Goal: Task Accomplishment & Management: Complete application form

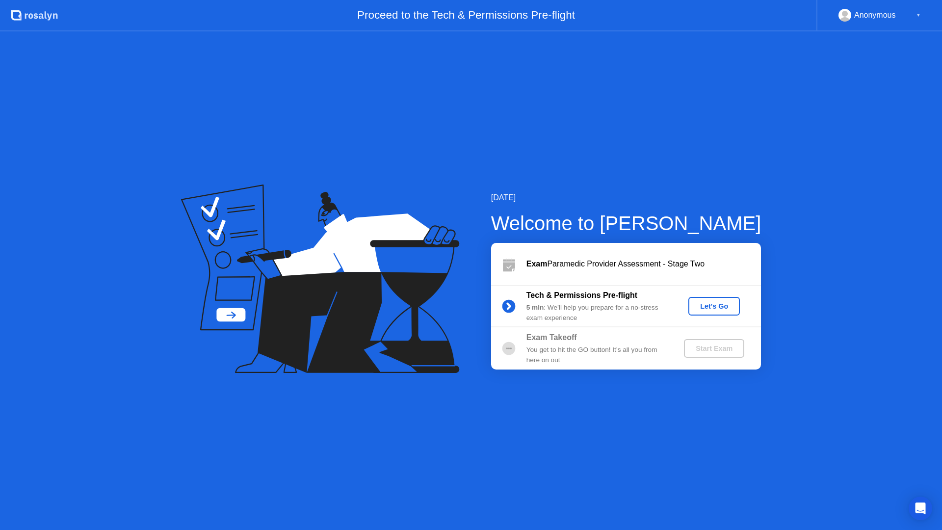
click at [725, 302] on div "Let's Go" at bounding box center [714, 306] width 44 height 8
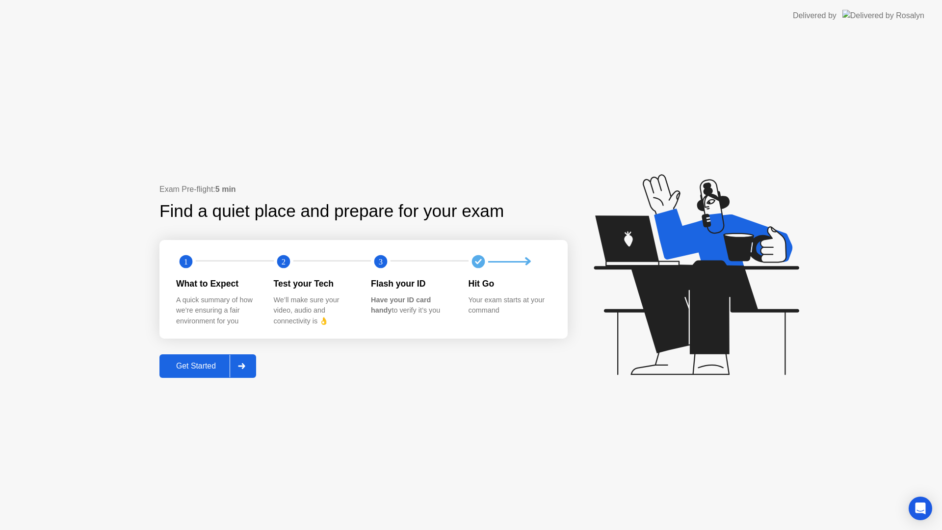
click at [197, 365] on div "Get Started" at bounding box center [195, 366] width 67 height 9
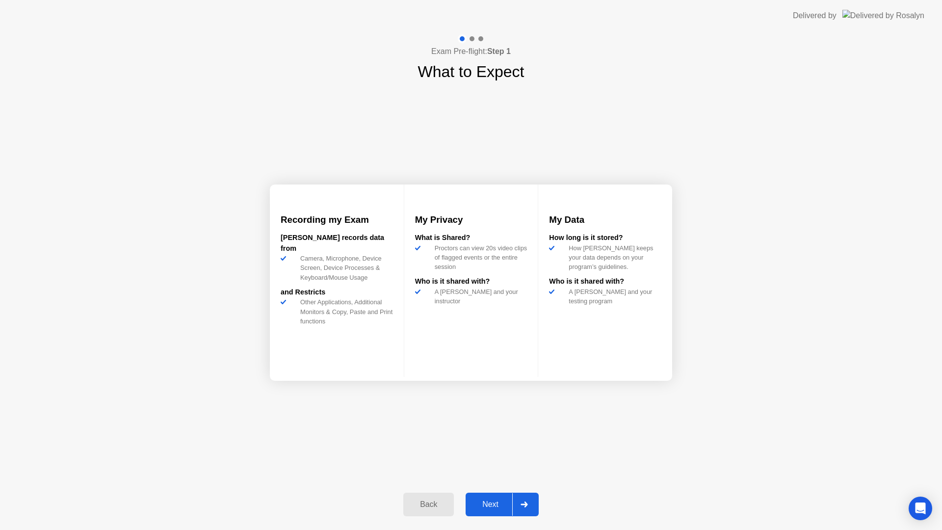
click at [484, 503] on div "Next" at bounding box center [491, 504] width 44 height 9
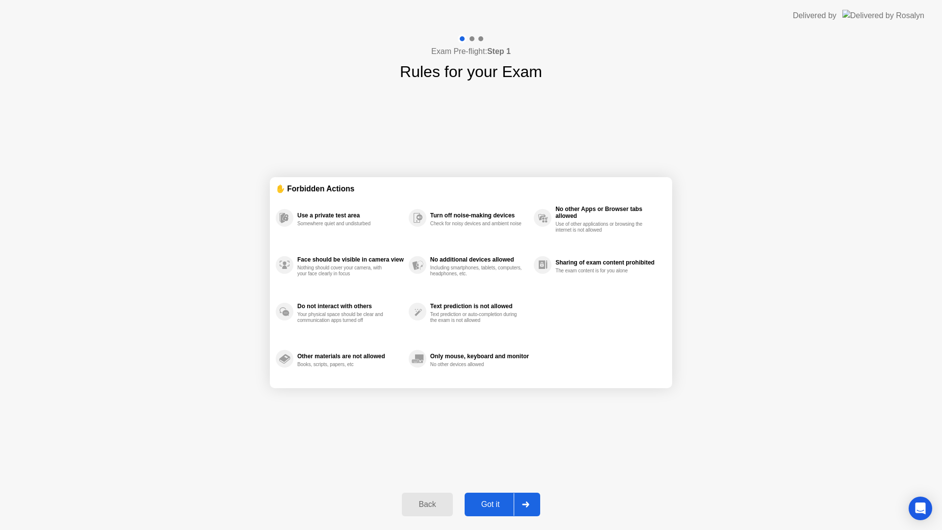
click at [490, 504] on div "Got it" at bounding box center [491, 504] width 46 height 9
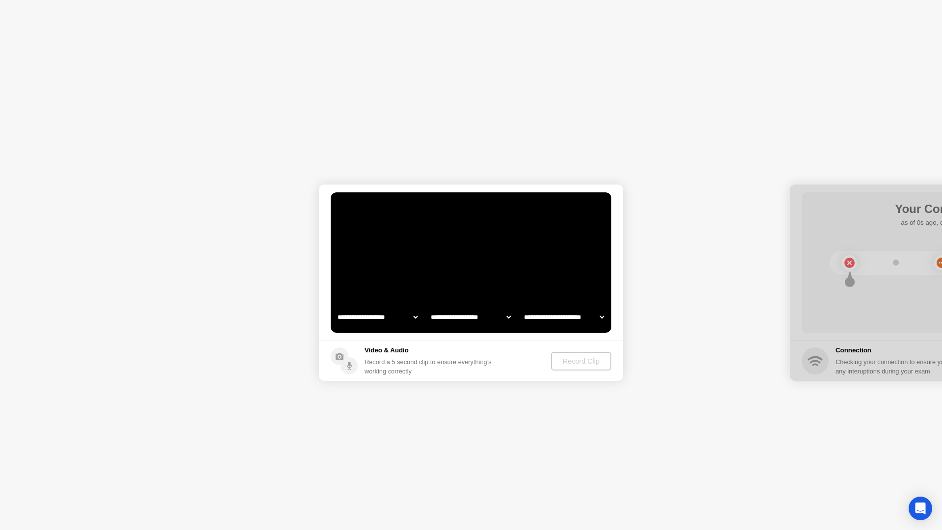
select select "**********"
select select "*******"
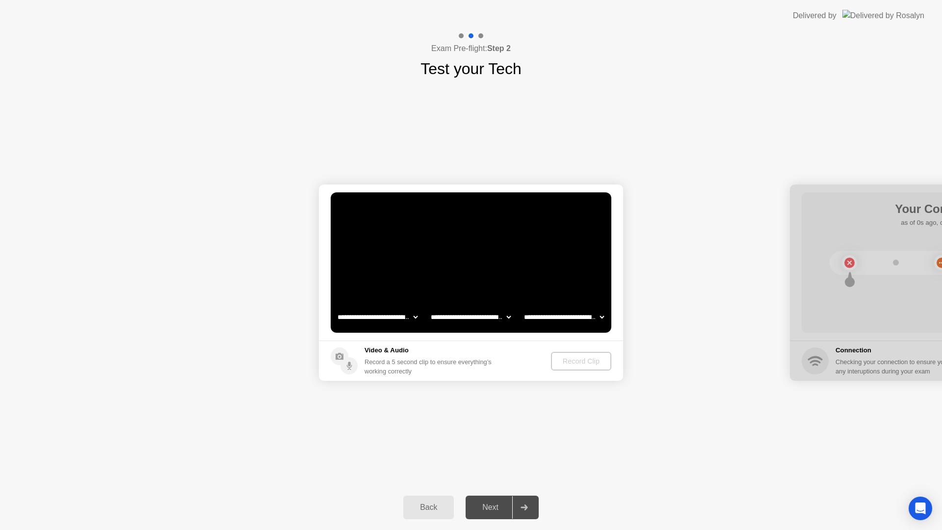
drag, startPoint x: 847, startPoint y: 189, endPoint x: 801, endPoint y: 185, distance: 46.3
click at [802, 185] on div at bounding box center [942, 282] width 304 height 196
click at [580, 358] on div "Record Clip" at bounding box center [581, 361] width 52 height 8
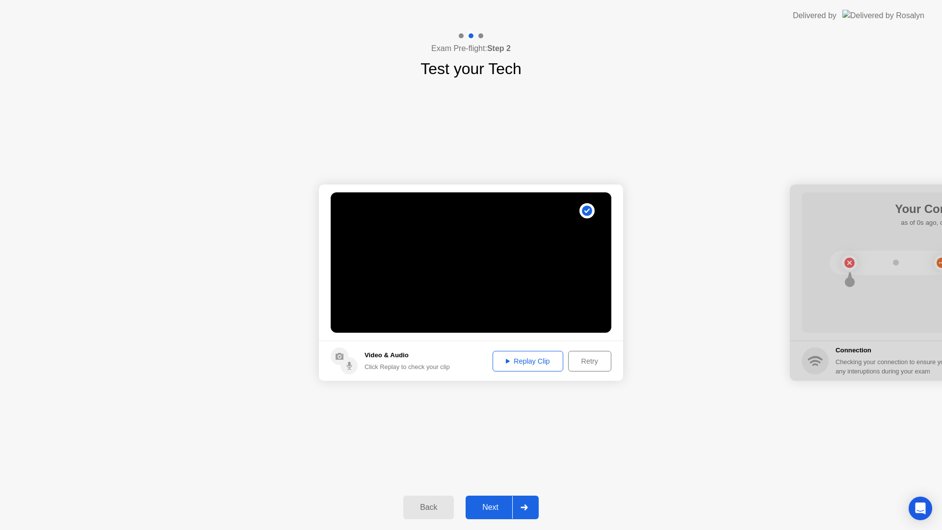
click at [520, 362] on div "Replay Clip" at bounding box center [528, 361] width 64 height 8
click at [496, 508] on div "Next" at bounding box center [491, 507] width 44 height 9
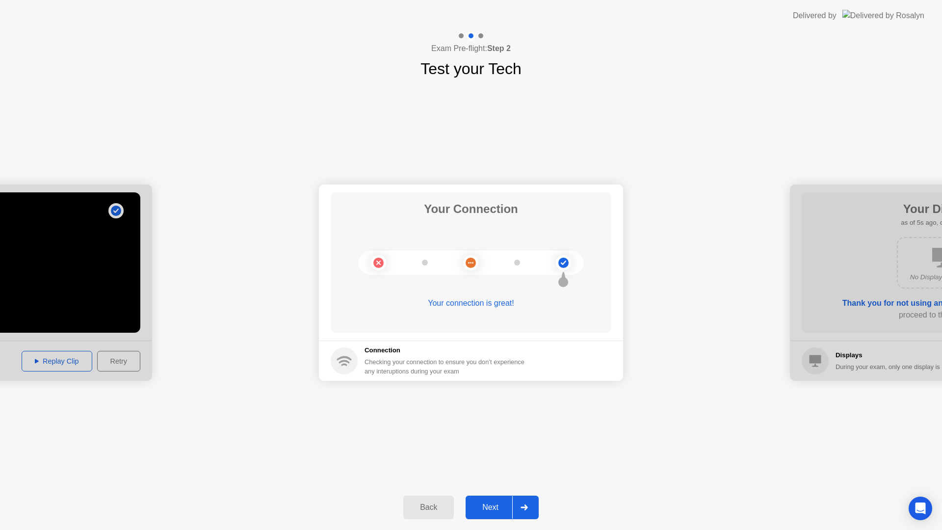
click at [496, 508] on div "Next" at bounding box center [491, 507] width 44 height 9
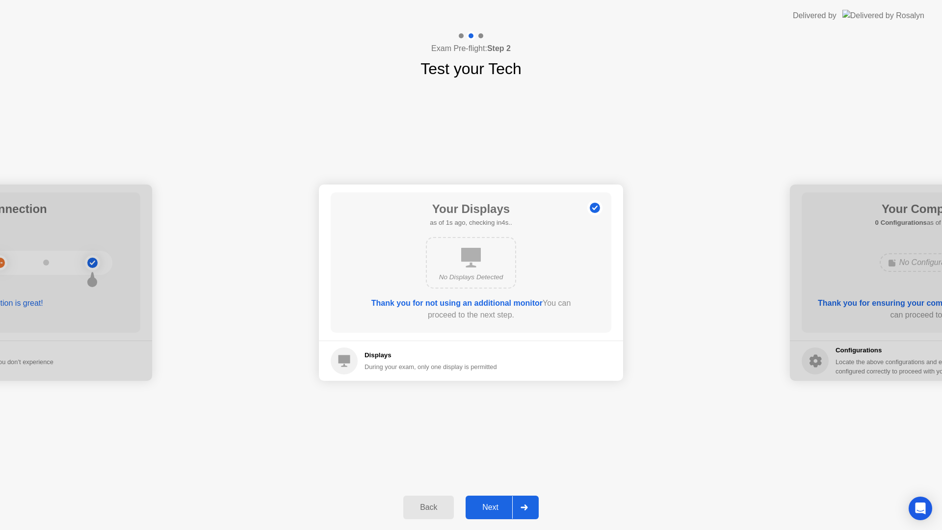
click at [485, 507] on div "Next" at bounding box center [491, 507] width 44 height 9
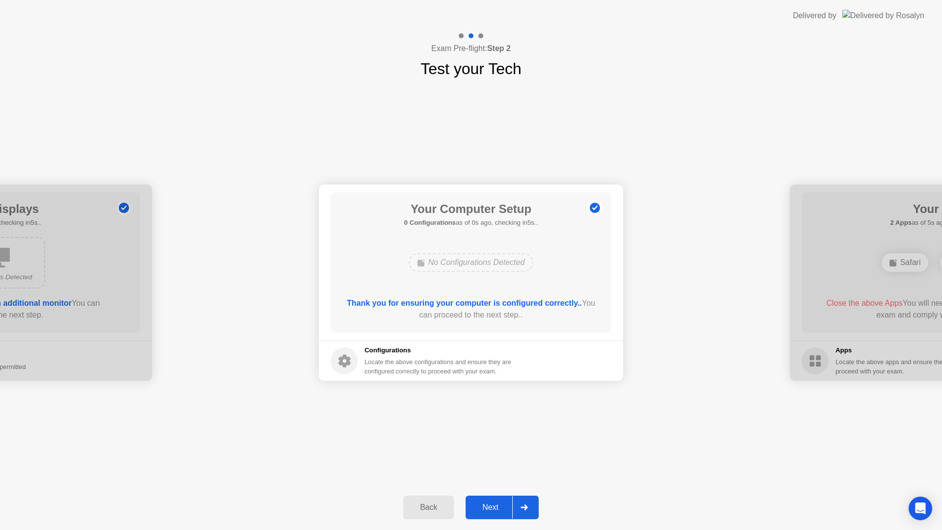
click at [482, 512] on div "Next" at bounding box center [491, 507] width 44 height 9
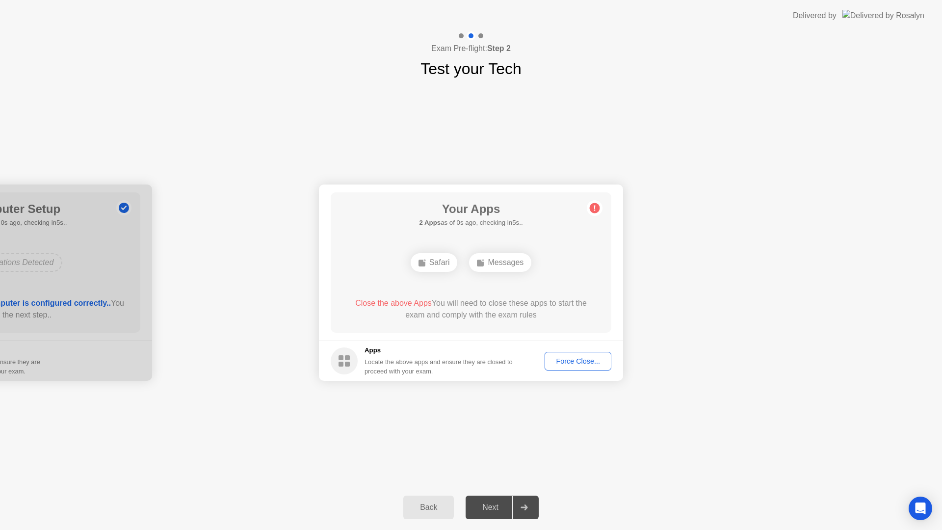
click at [576, 359] on div "Force Close..." at bounding box center [578, 361] width 60 height 8
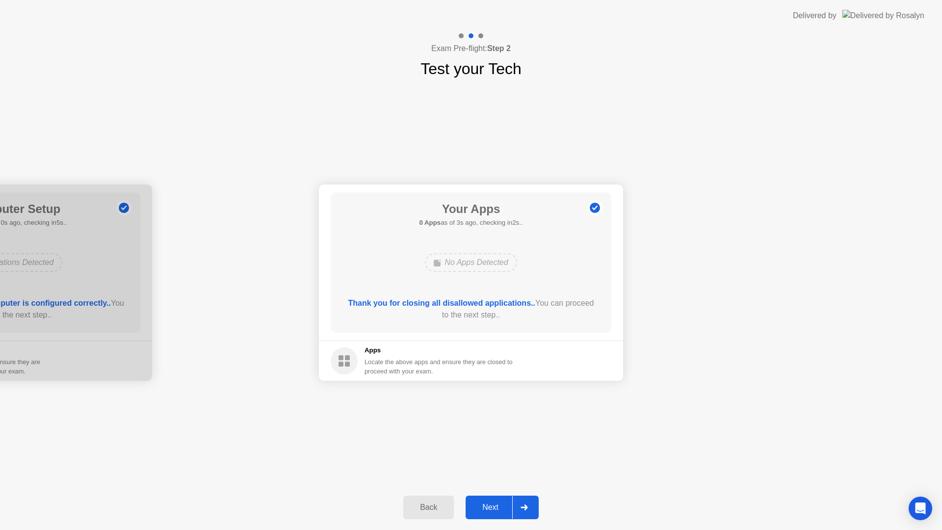
click at [492, 507] on div "Next" at bounding box center [491, 507] width 44 height 9
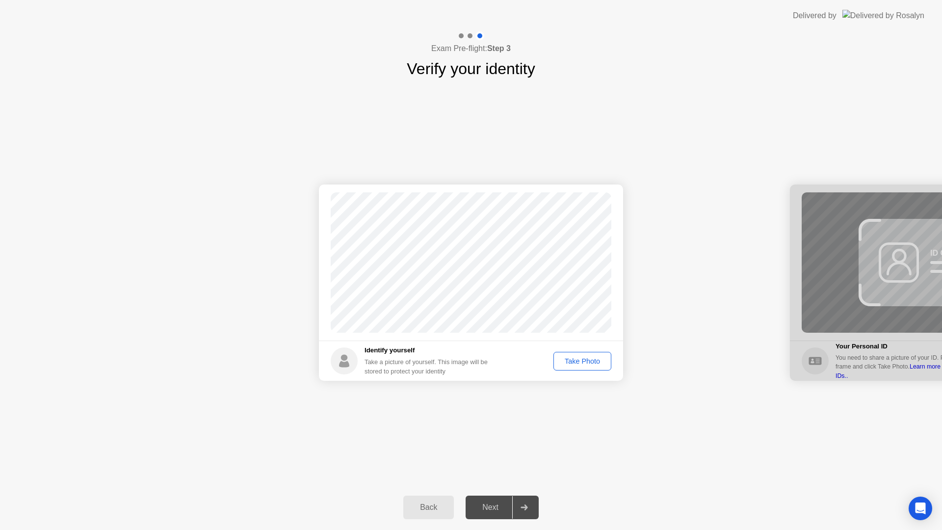
click at [589, 357] on div "Take Photo" at bounding box center [582, 361] width 51 height 8
click at [498, 503] on div "Next" at bounding box center [491, 507] width 44 height 9
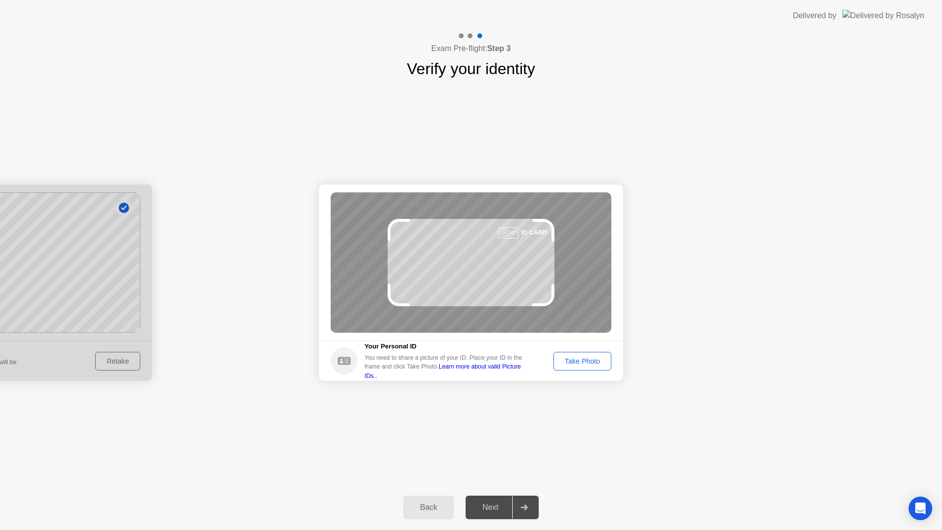
click at [592, 367] on button "Take Photo" at bounding box center [582, 361] width 58 height 19
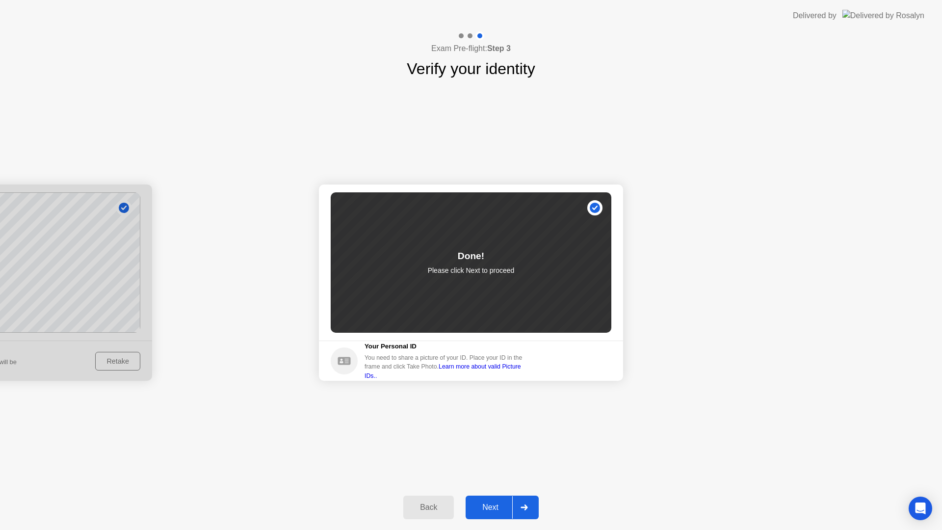
click at [481, 503] on div "Next" at bounding box center [491, 507] width 44 height 9
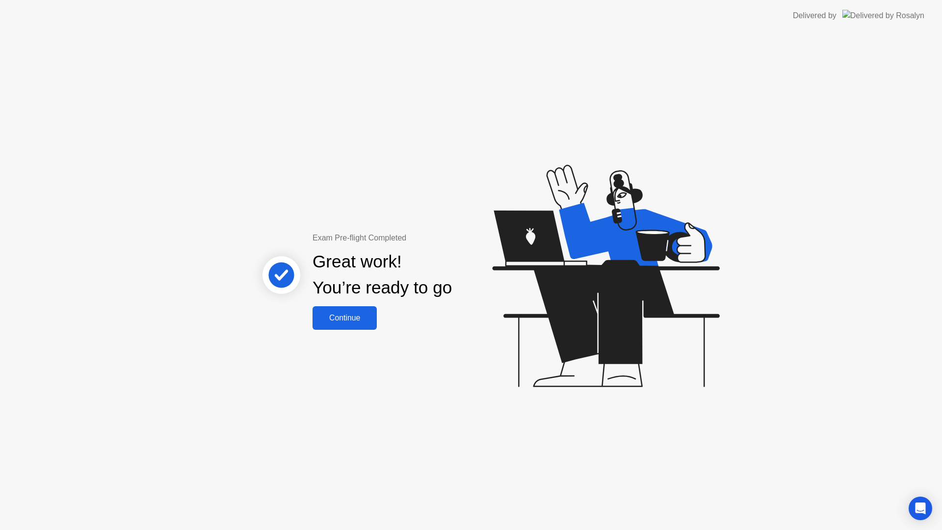
click at [369, 321] on div "Continue" at bounding box center [344, 318] width 58 height 9
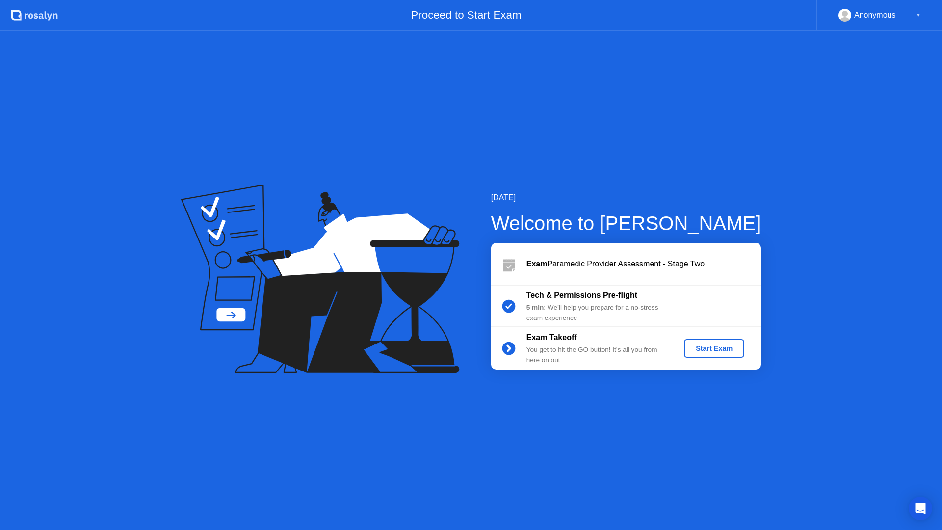
click at [719, 354] on button "Start Exam" at bounding box center [714, 348] width 60 height 19
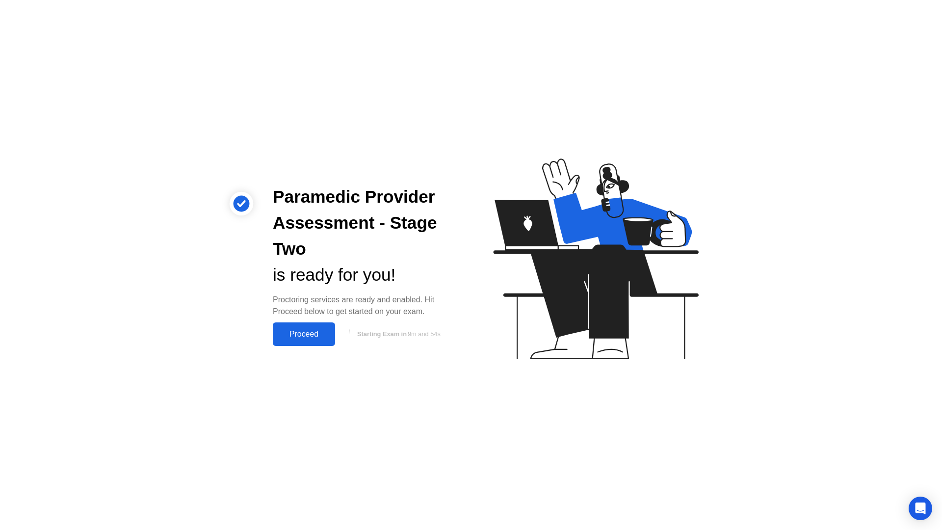
click at [300, 336] on div "Proceed" at bounding box center [304, 334] width 56 height 9
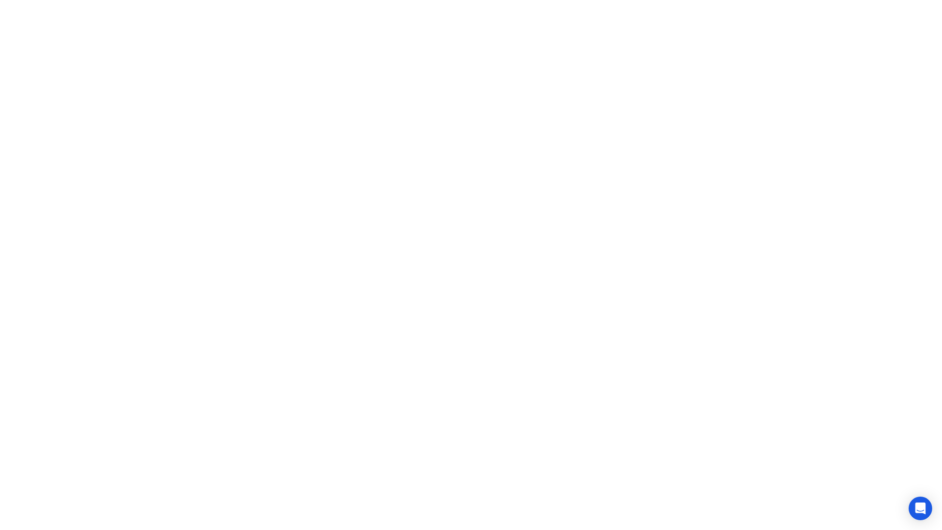
click button "Got it"
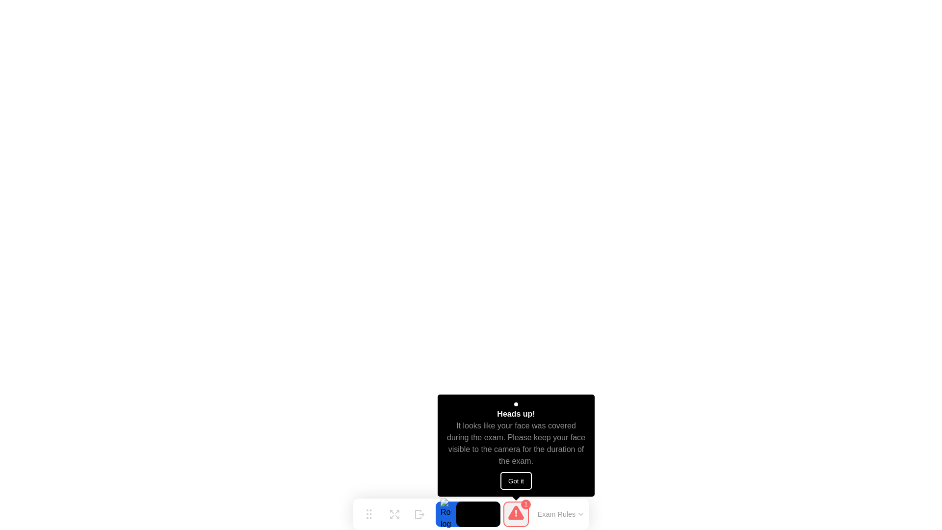
click at [515, 480] on button "Got it" at bounding box center [515, 481] width 31 height 18
drag, startPoint x: 519, startPoint y: 488, endPoint x: 508, endPoint y: 485, distance: 10.9
click at [516, 489] on button "Got it" at bounding box center [515, 481] width 31 height 18
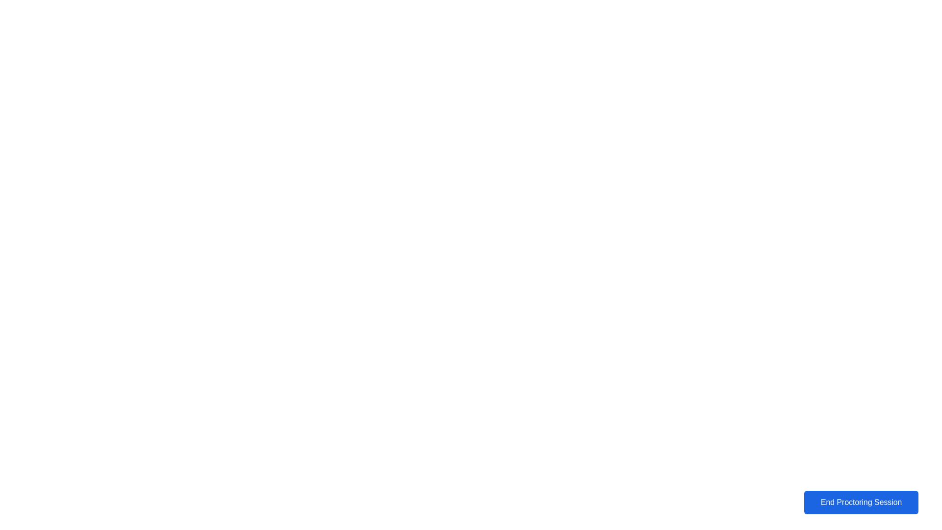
click at [833, 499] on div "End Proctoring Session" at bounding box center [861, 502] width 109 height 9
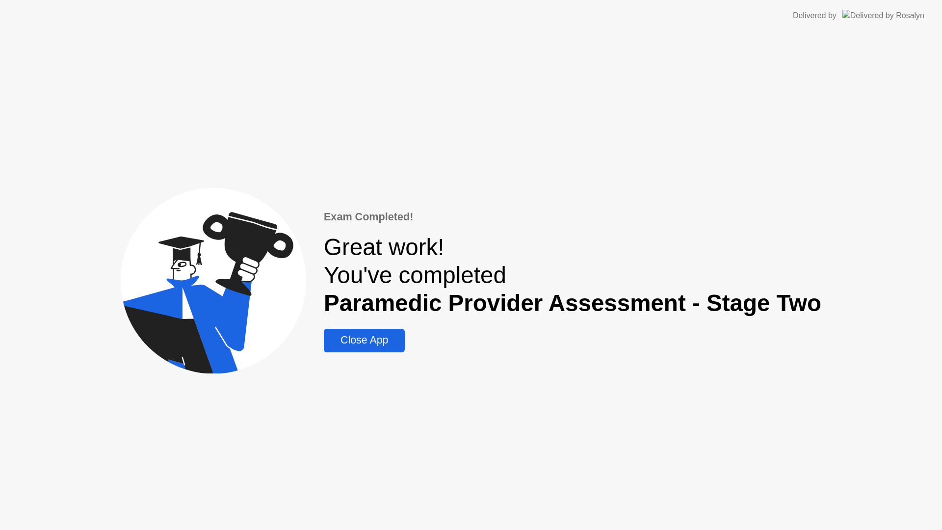
click at [393, 336] on div "Close App" at bounding box center [364, 340] width 75 height 12
click at [392, 350] on button "Close App" at bounding box center [364, 341] width 81 height 24
